Goal: Task Accomplishment & Management: Manage account settings

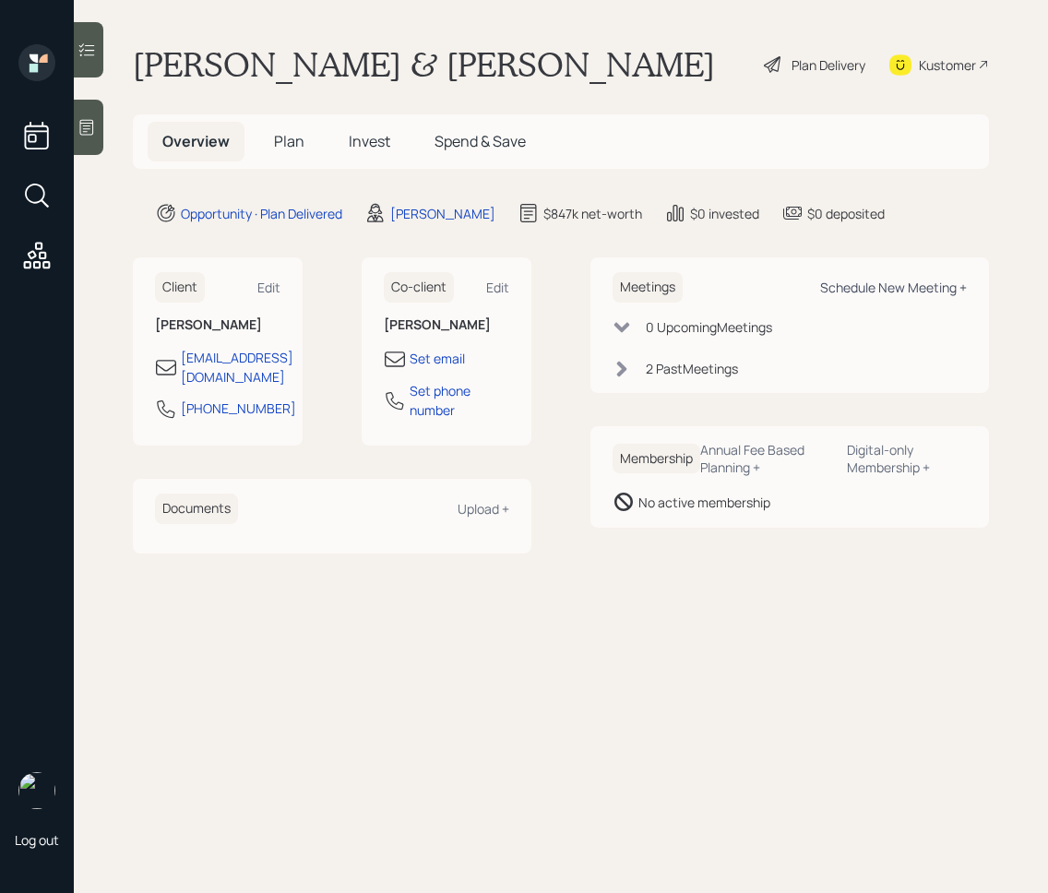
click at [918, 280] on div "Schedule New Meeting +" at bounding box center [893, 287] width 147 height 18
select select "d946c976-65aa-4529-ac9d-02c4f1114fc0"
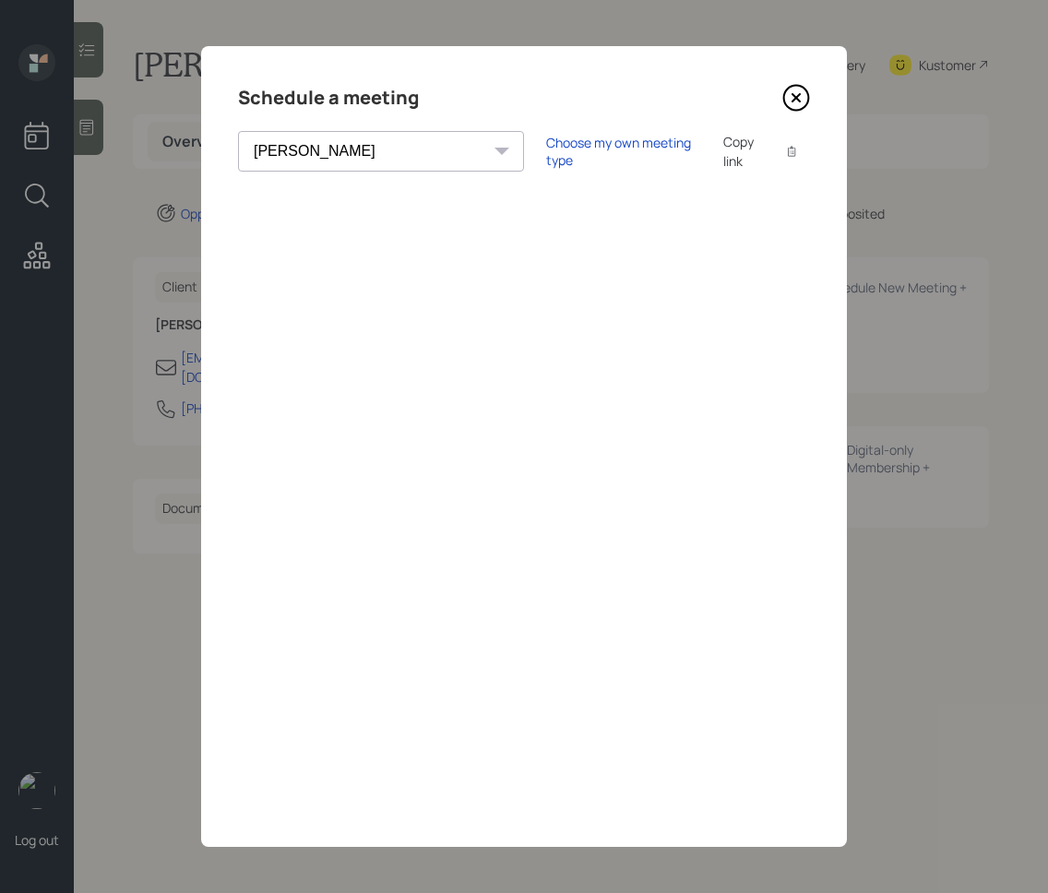
click at [794, 92] on icon at bounding box center [796, 98] width 28 height 28
